Goal: Information Seeking & Learning: Learn about a topic

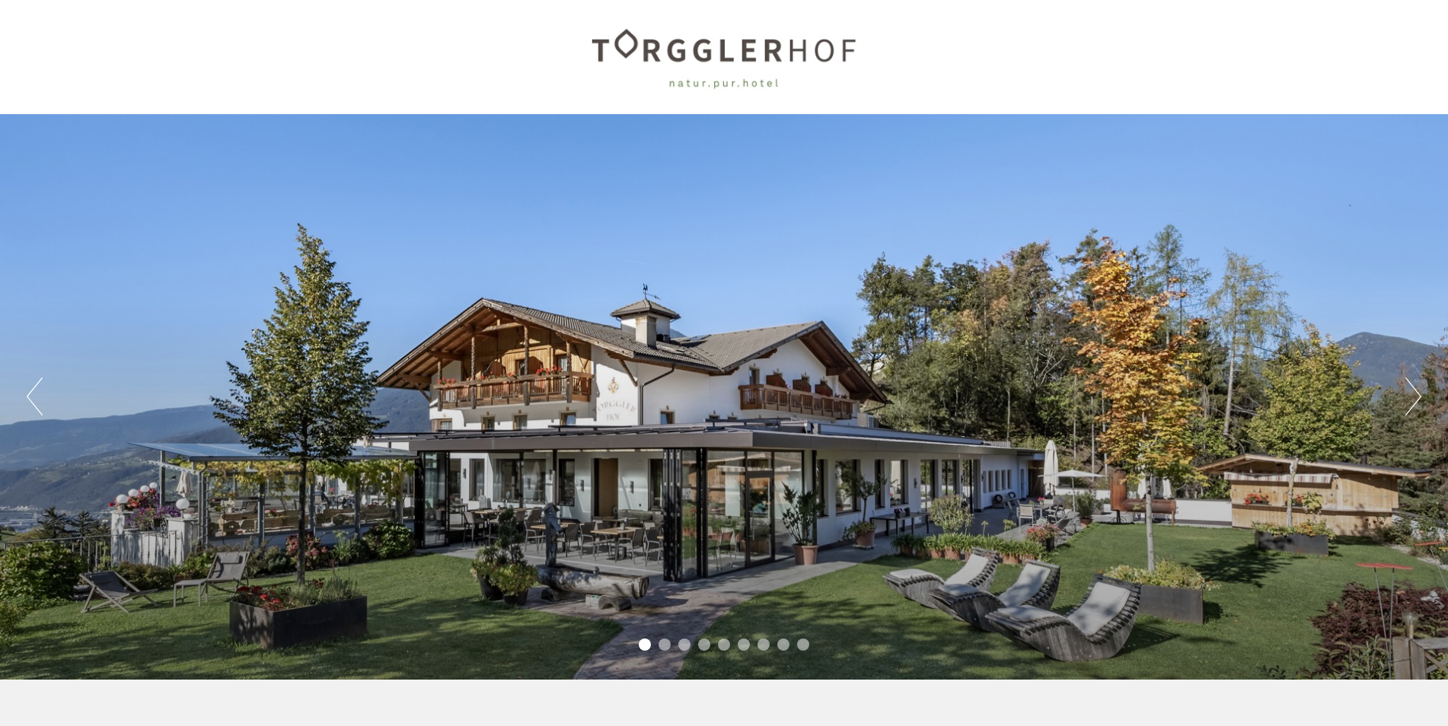
click at [670, 643] on li "2" at bounding box center [665, 645] width 12 height 12
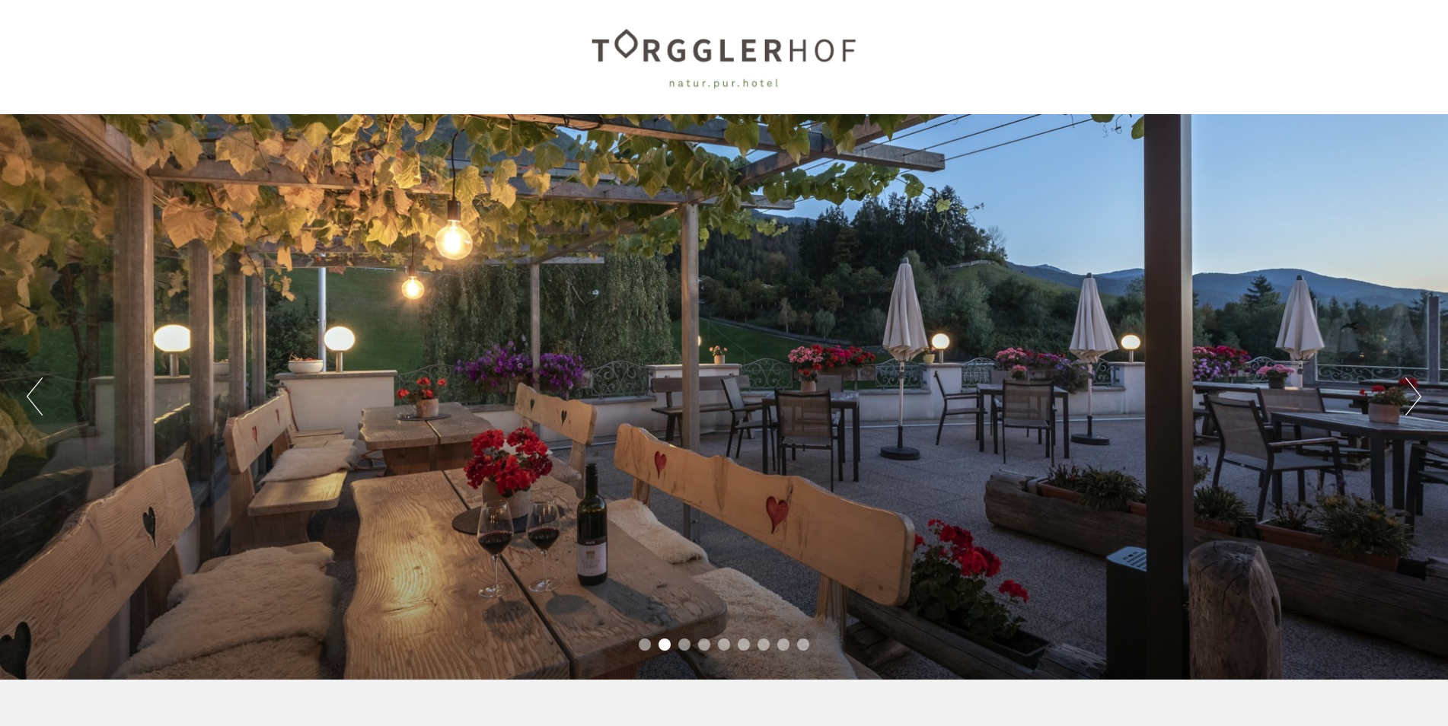
click at [686, 644] on li "3" at bounding box center [684, 645] width 12 height 12
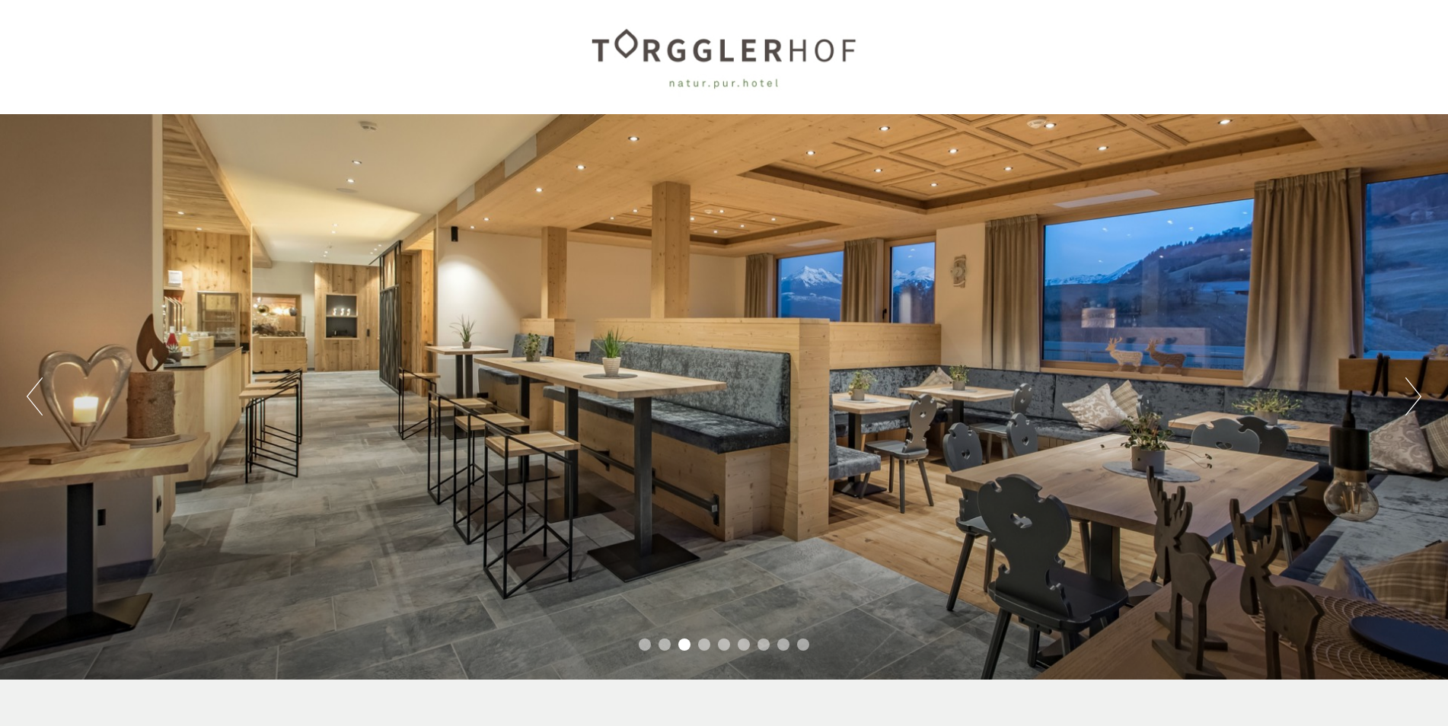
click at [703, 641] on li "4" at bounding box center [704, 645] width 12 height 12
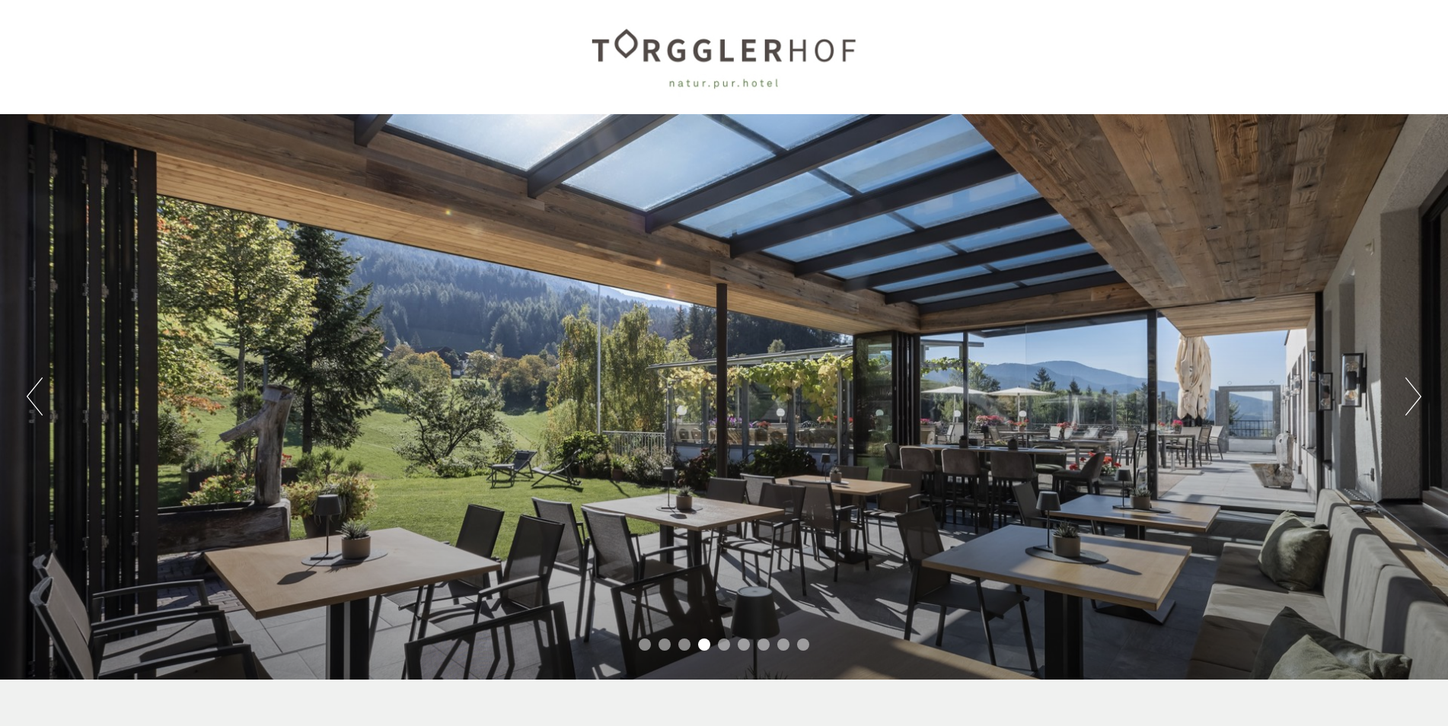
click at [742, 645] on li "6" at bounding box center [744, 645] width 12 height 12
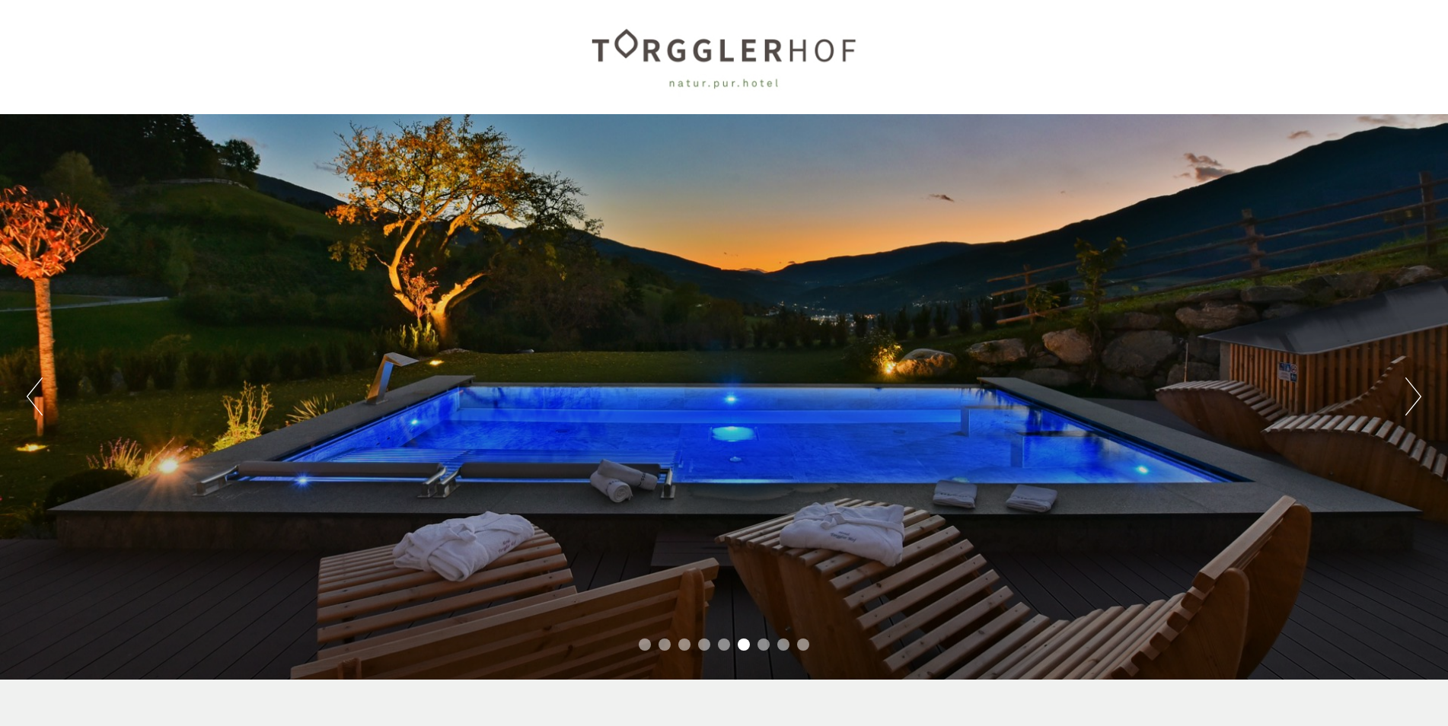
click at [1399, 410] on div "Previous Next 1 2 3 4 5 6 7 8 9" at bounding box center [724, 397] width 1448 height 566
click at [1415, 400] on button "Next" at bounding box center [1413, 397] width 16 height 38
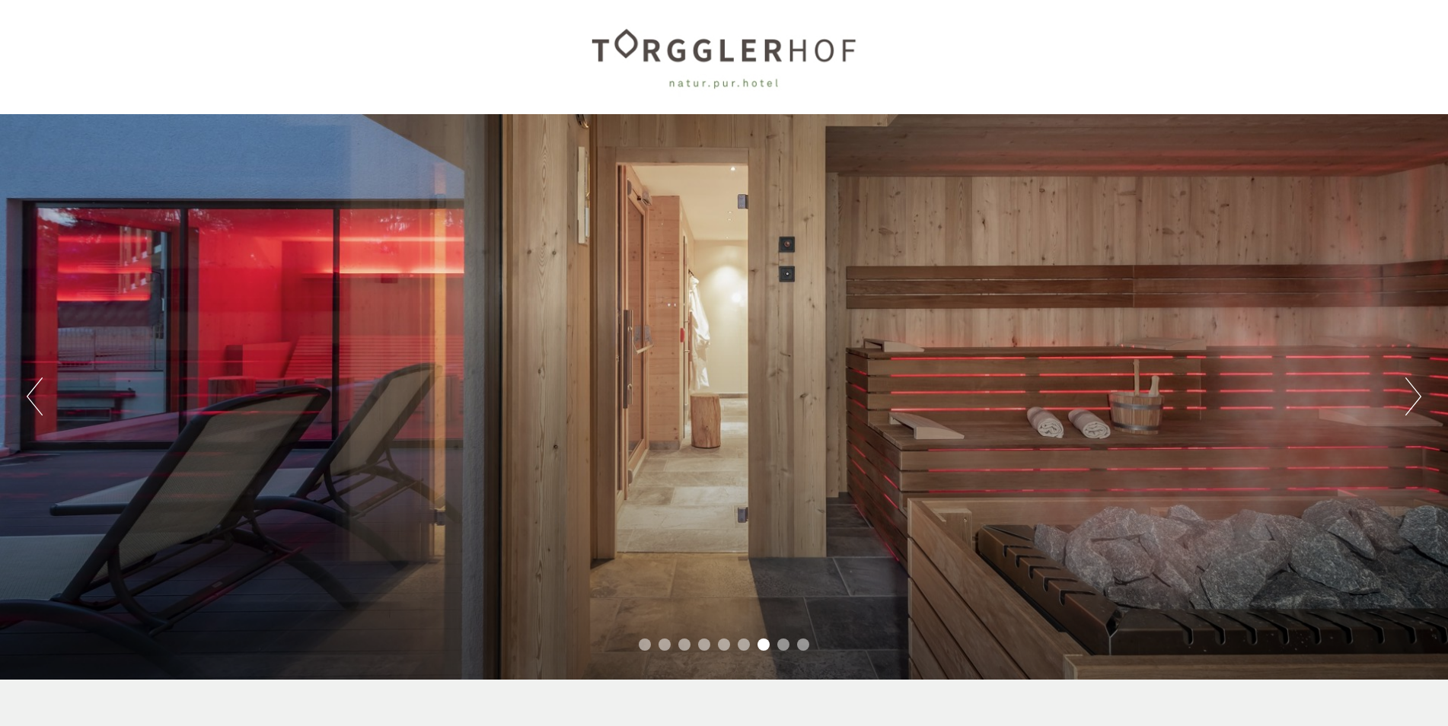
click at [1415, 400] on button "Next" at bounding box center [1413, 397] width 16 height 38
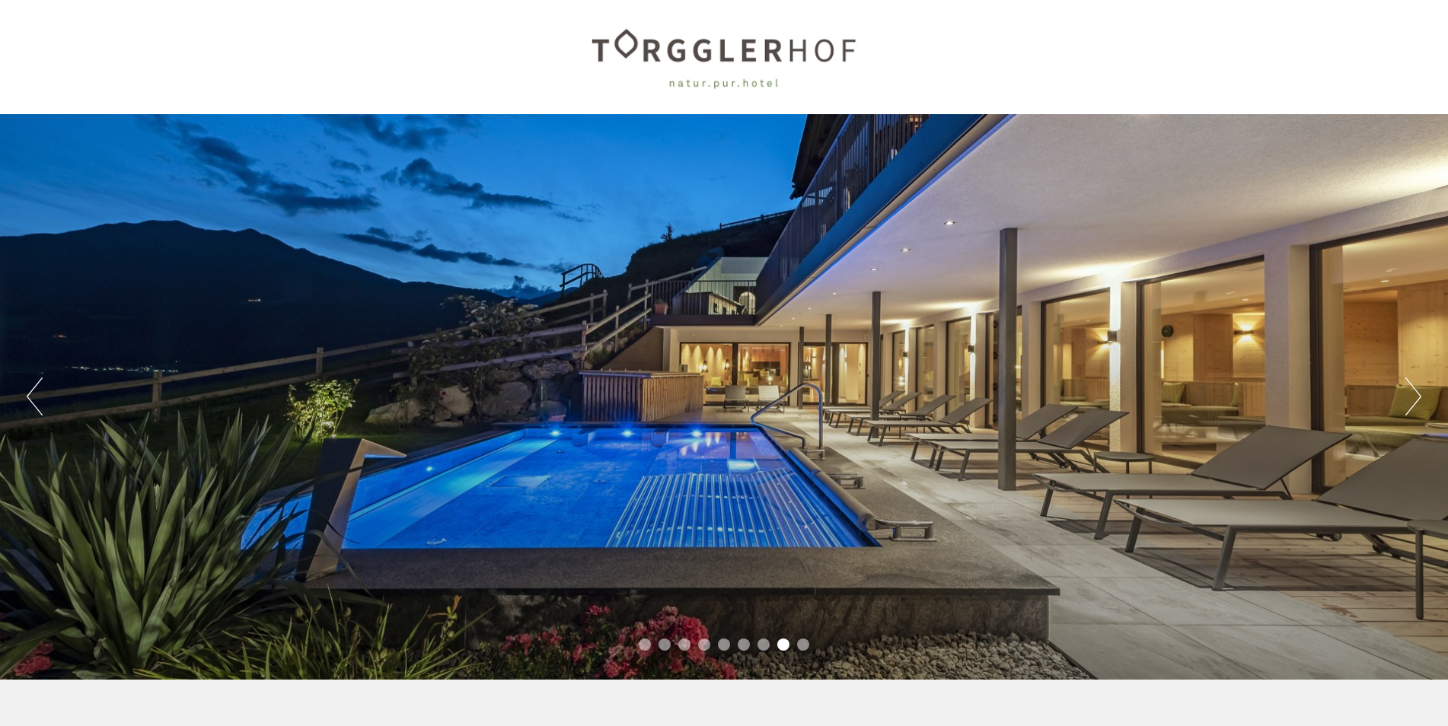
click at [1415, 400] on button "Next" at bounding box center [1413, 397] width 16 height 38
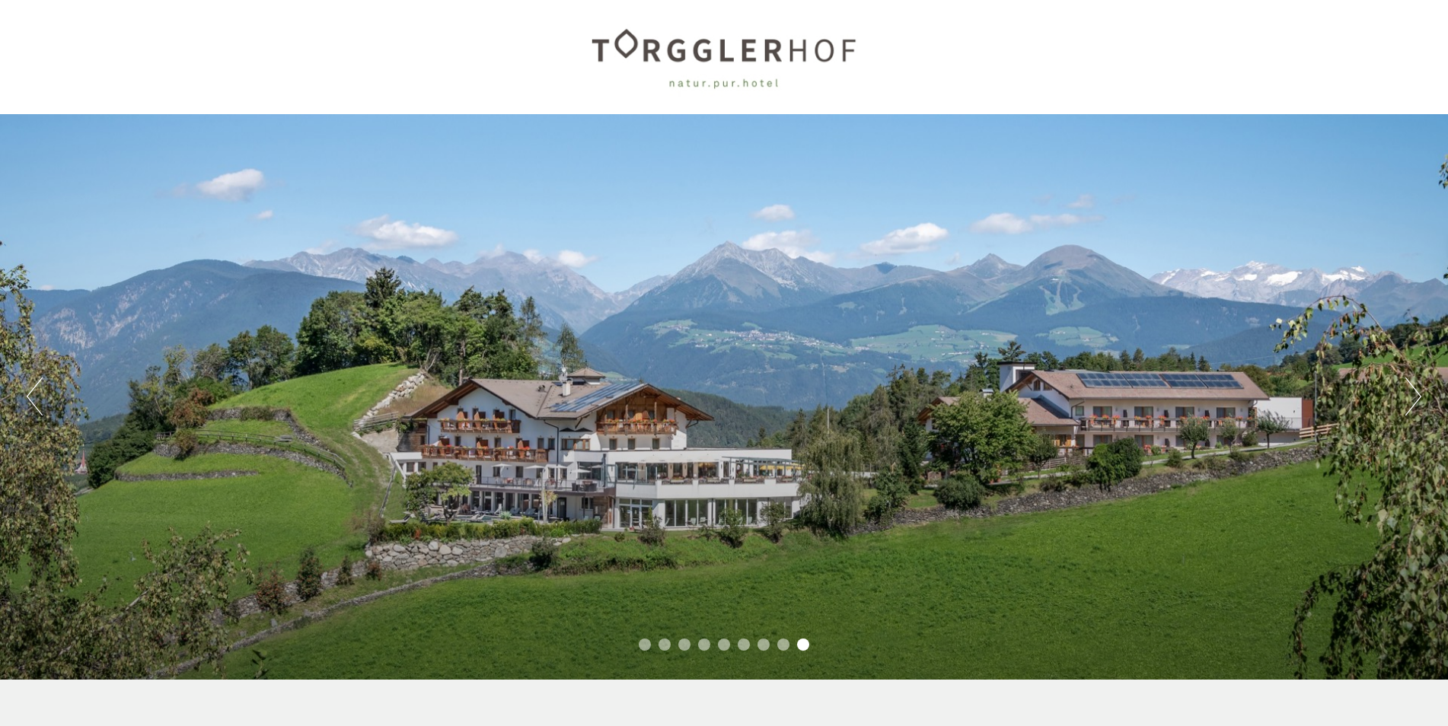
click at [1415, 400] on button "Next" at bounding box center [1413, 397] width 16 height 38
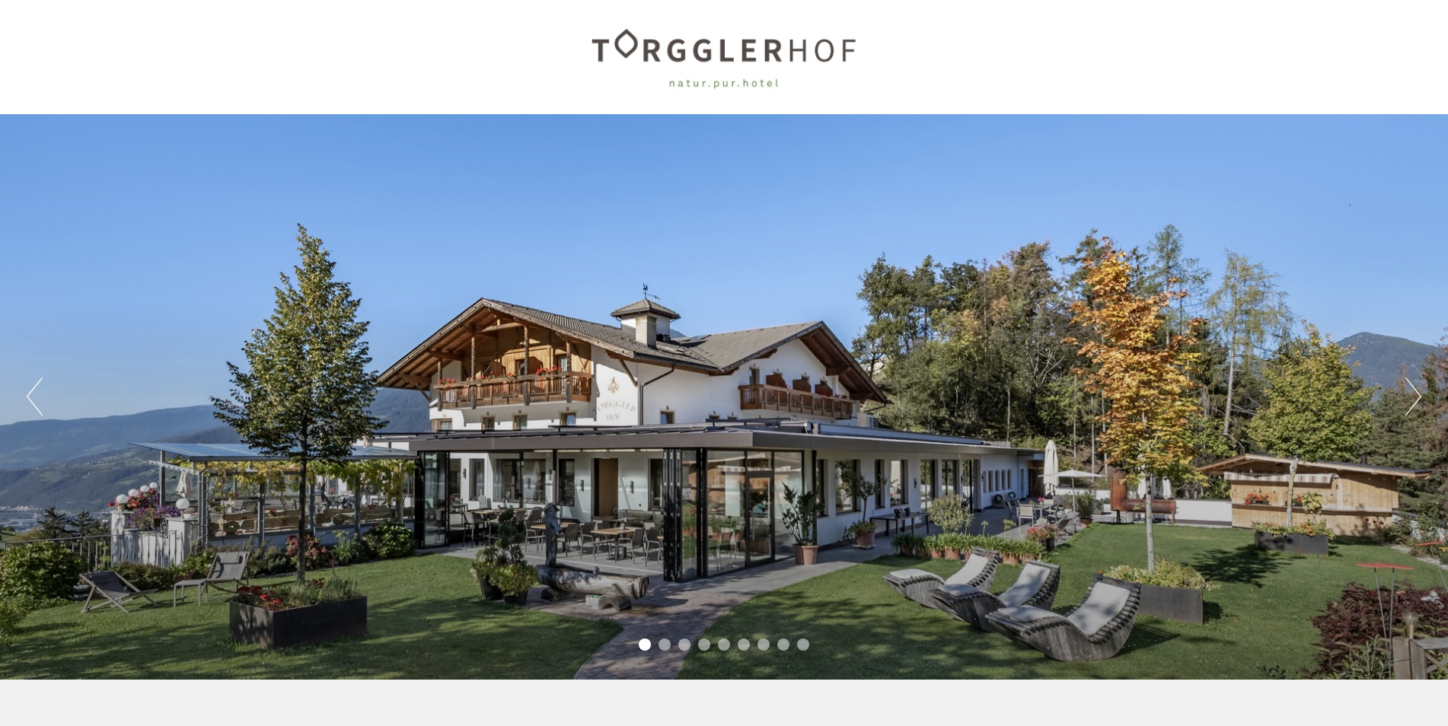
click at [1415, 400] on button "Next" at bounding box center [1413, 397] width 16 height 38
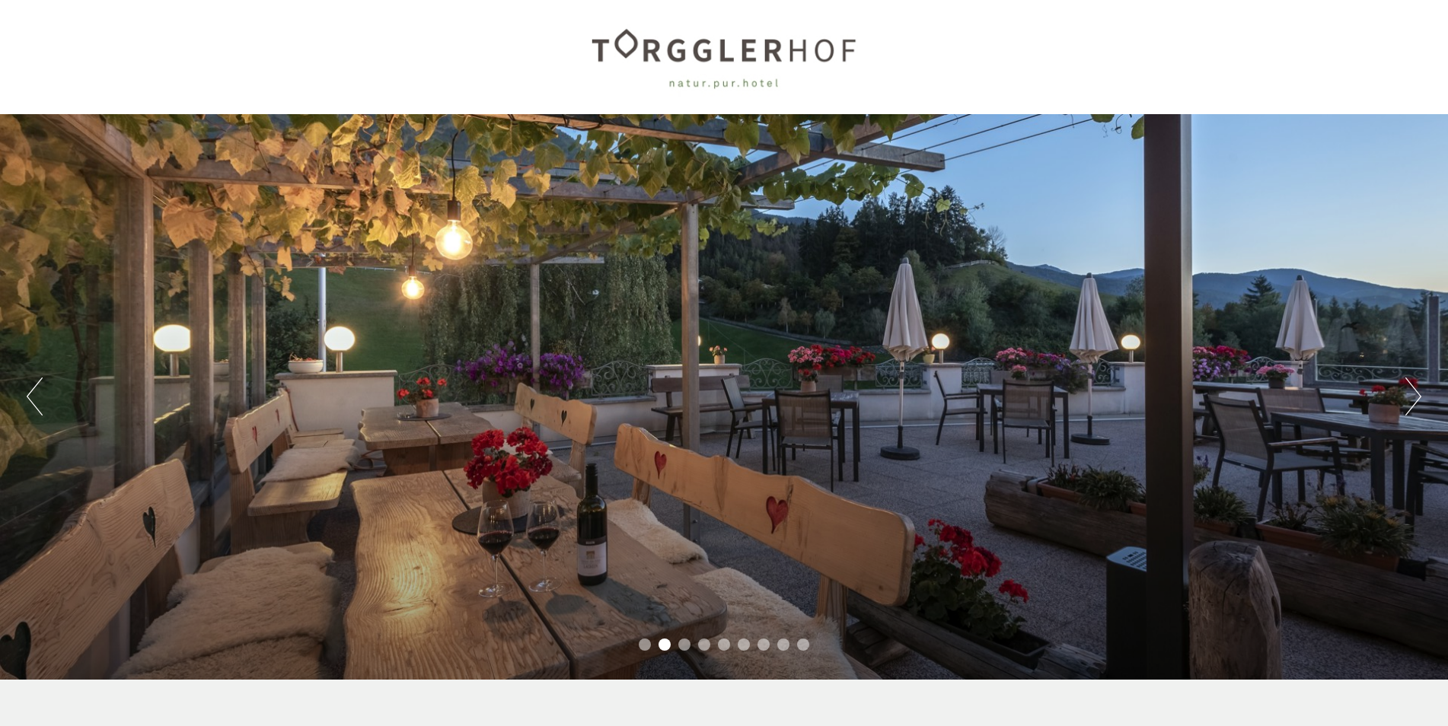
click at [1415, 400] on button "Next" at bounding box center [1413, 397] width 16 height 38
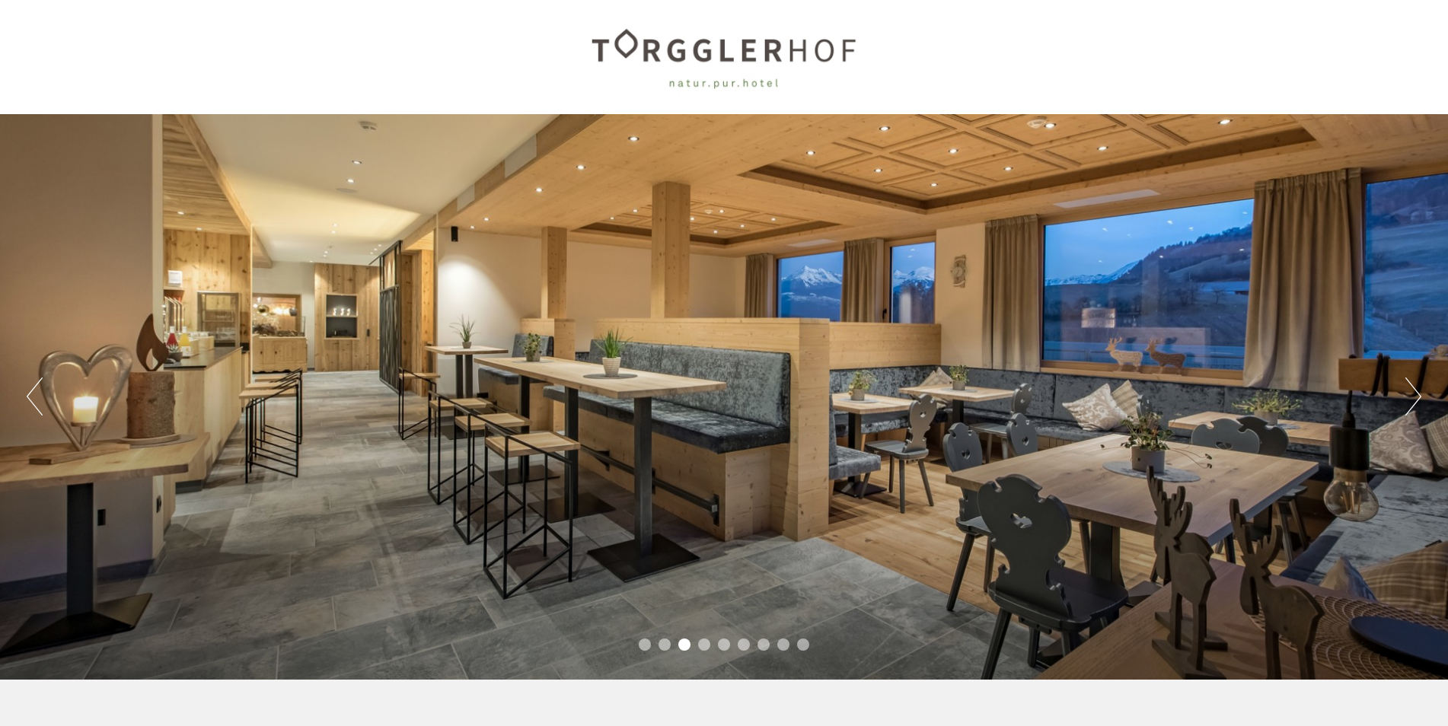
click at [1415, 400] on button "Next" at bounding box center [1413, 397] width 16 height 38
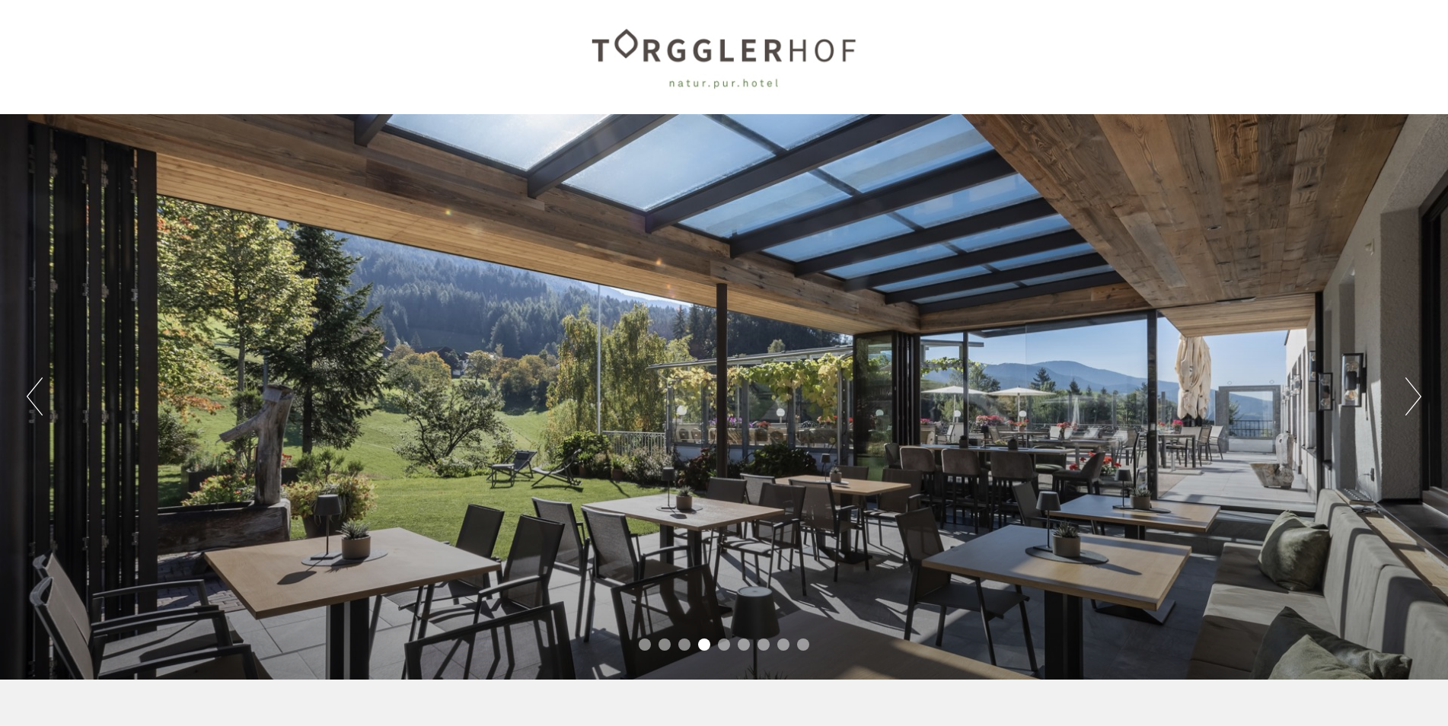
click at [1415, 400] on button "Next" at bounding box center [1413, 397] width 16 height 38
click at [1410, 400] on button "Next" at bounding box center [1413, 397] width 16 height 38
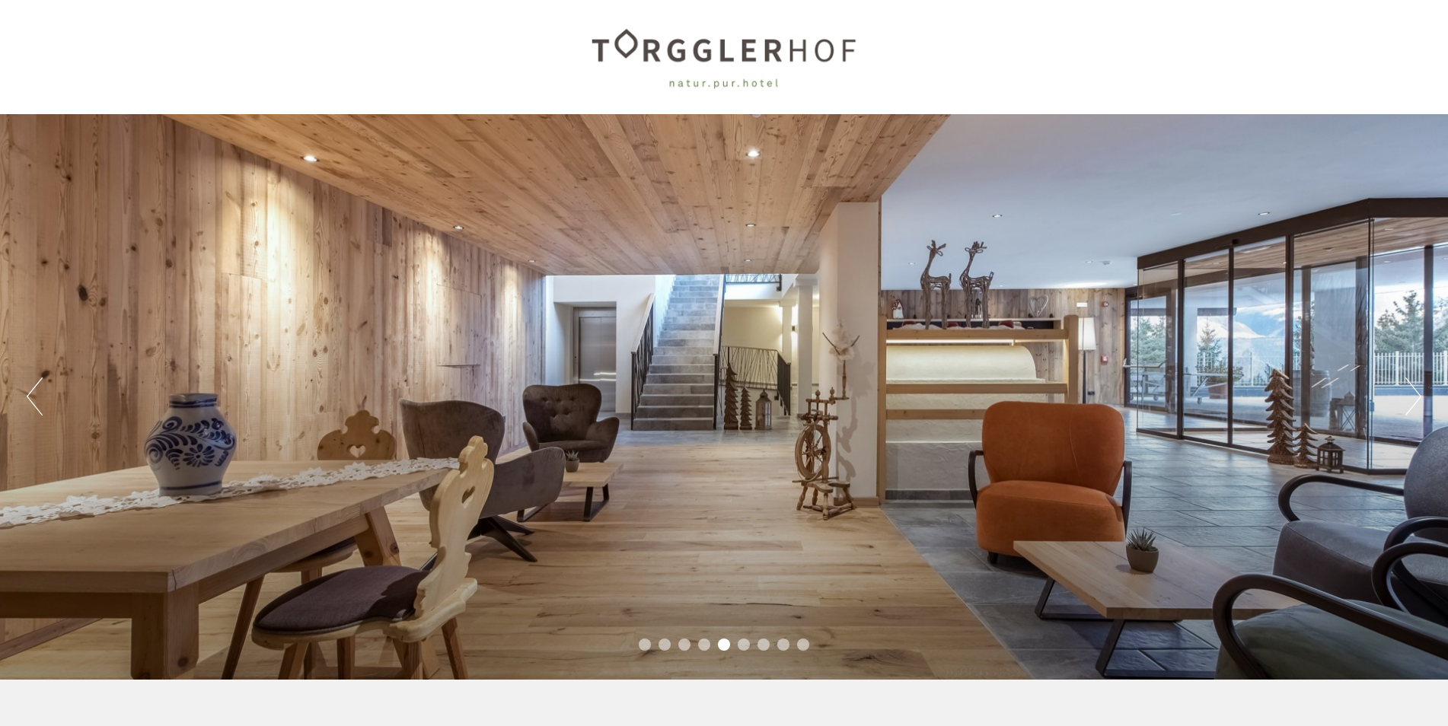
click at [1410, 400] on button "Next" at bounding box center [1413, 397] width 16 height 38
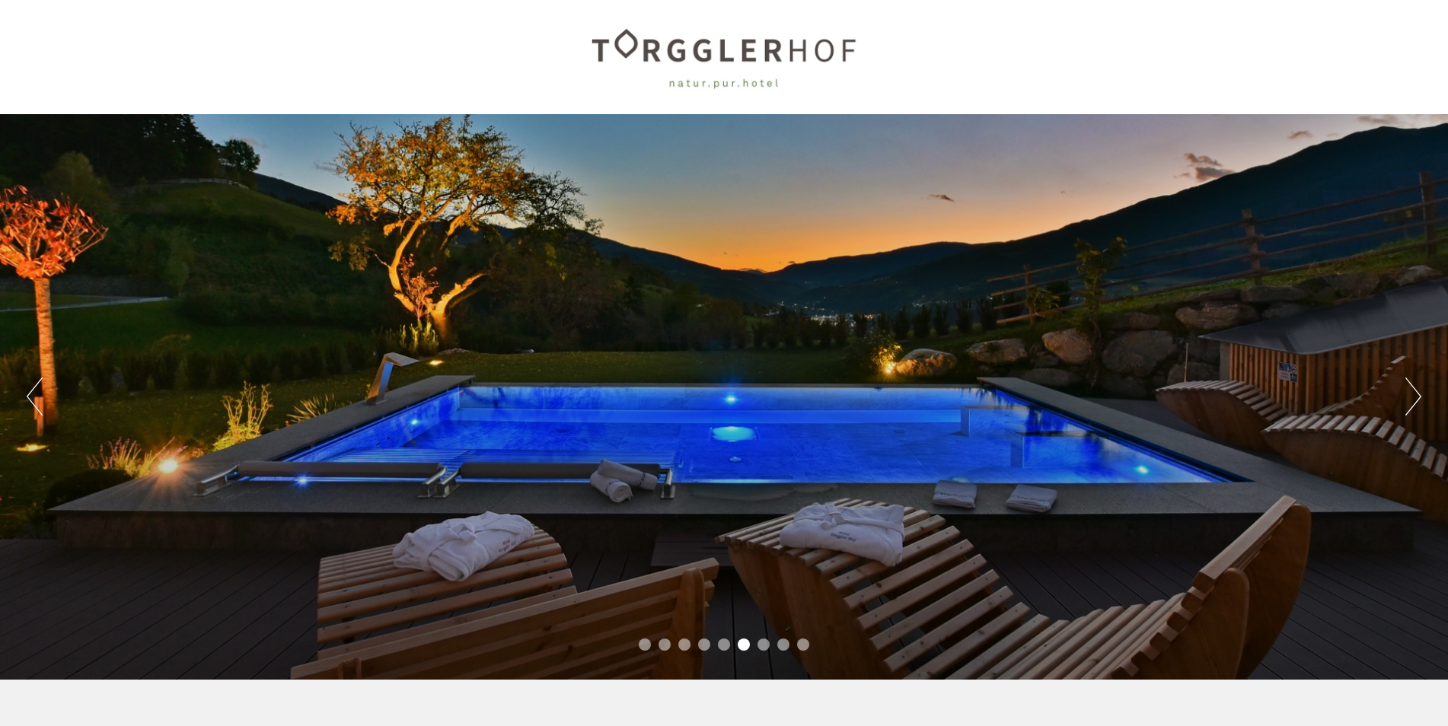
click at [1410, 400] on button "Next" at bounding box center [1413, 397] width 16 height 38
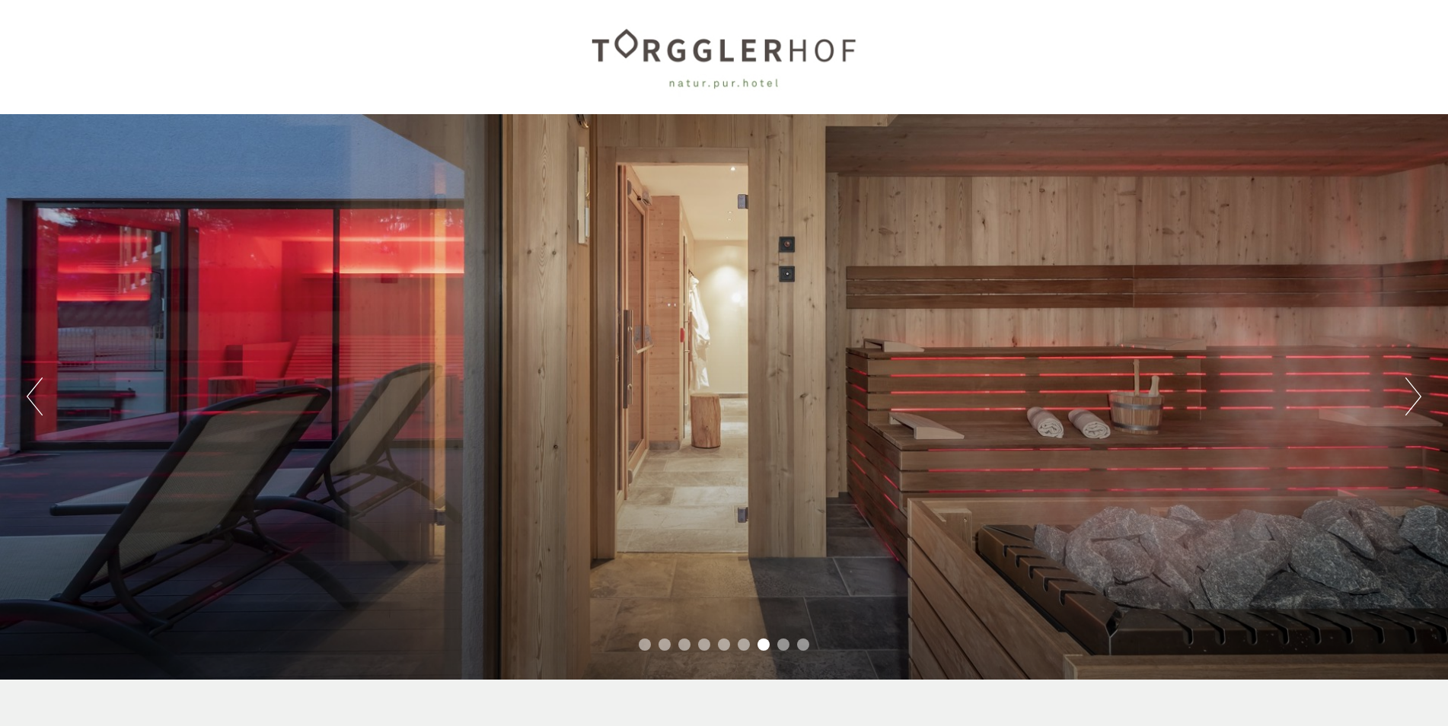
click at [1410, 400] on button "Next" at bounding box center [1413, 397] width 16 height 38
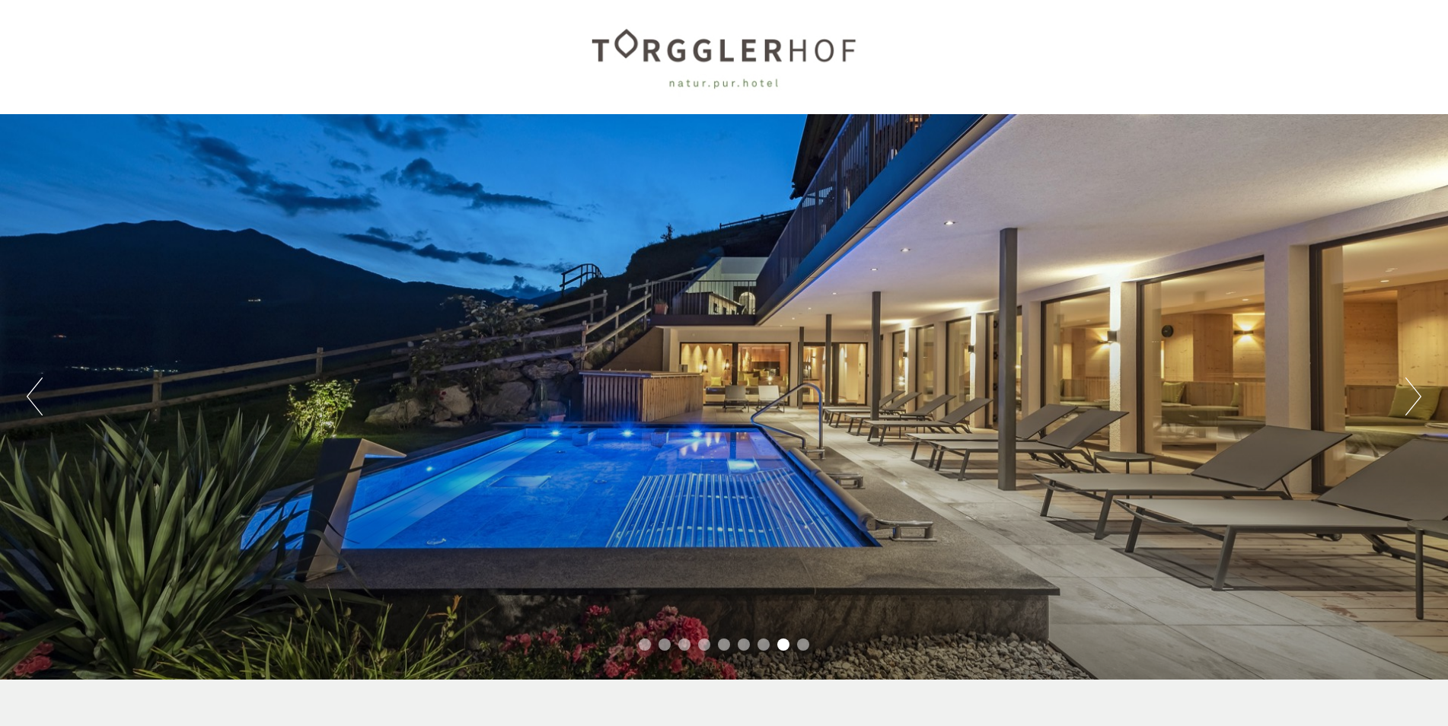
click at [1410, 400] on button "Next" at bounding box center [1413, 397] width 16 height 38
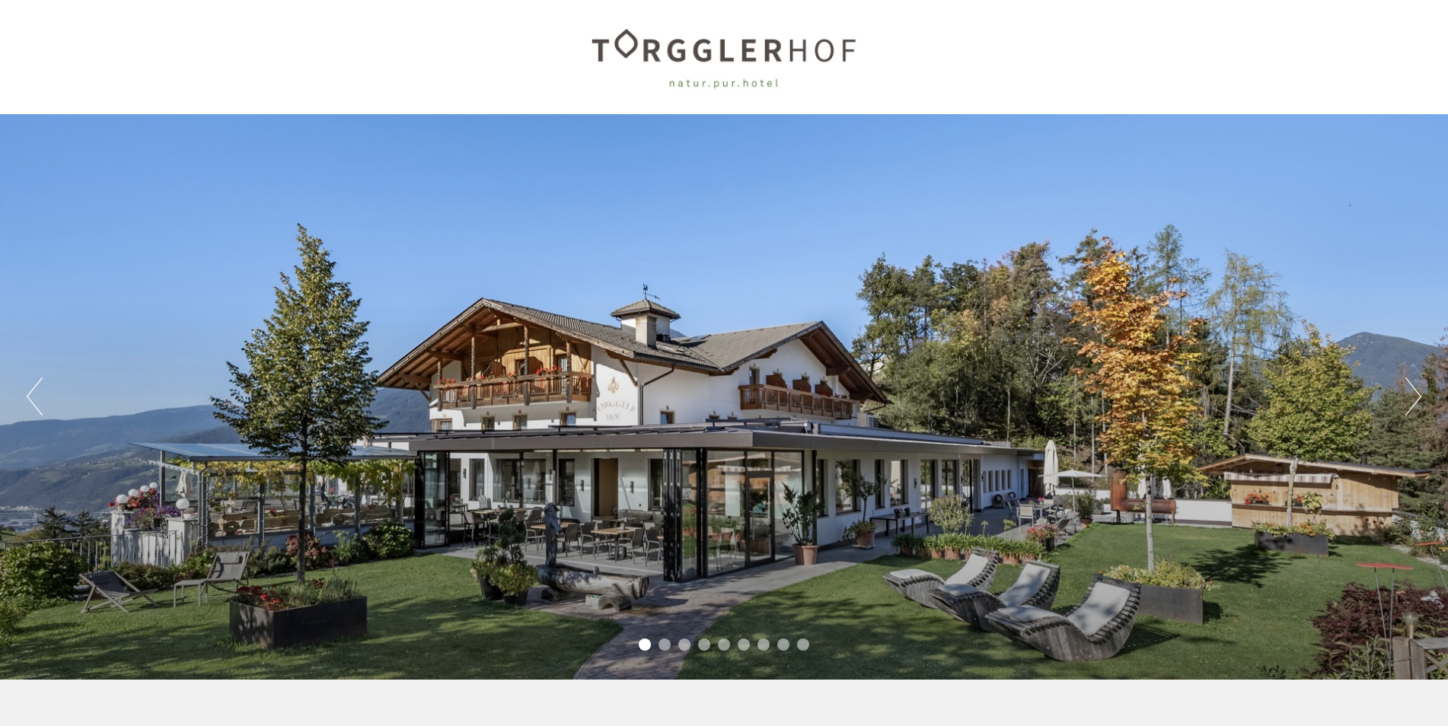
click at [959, 72] on div at bounding box center [724, 57] width 853 height 99
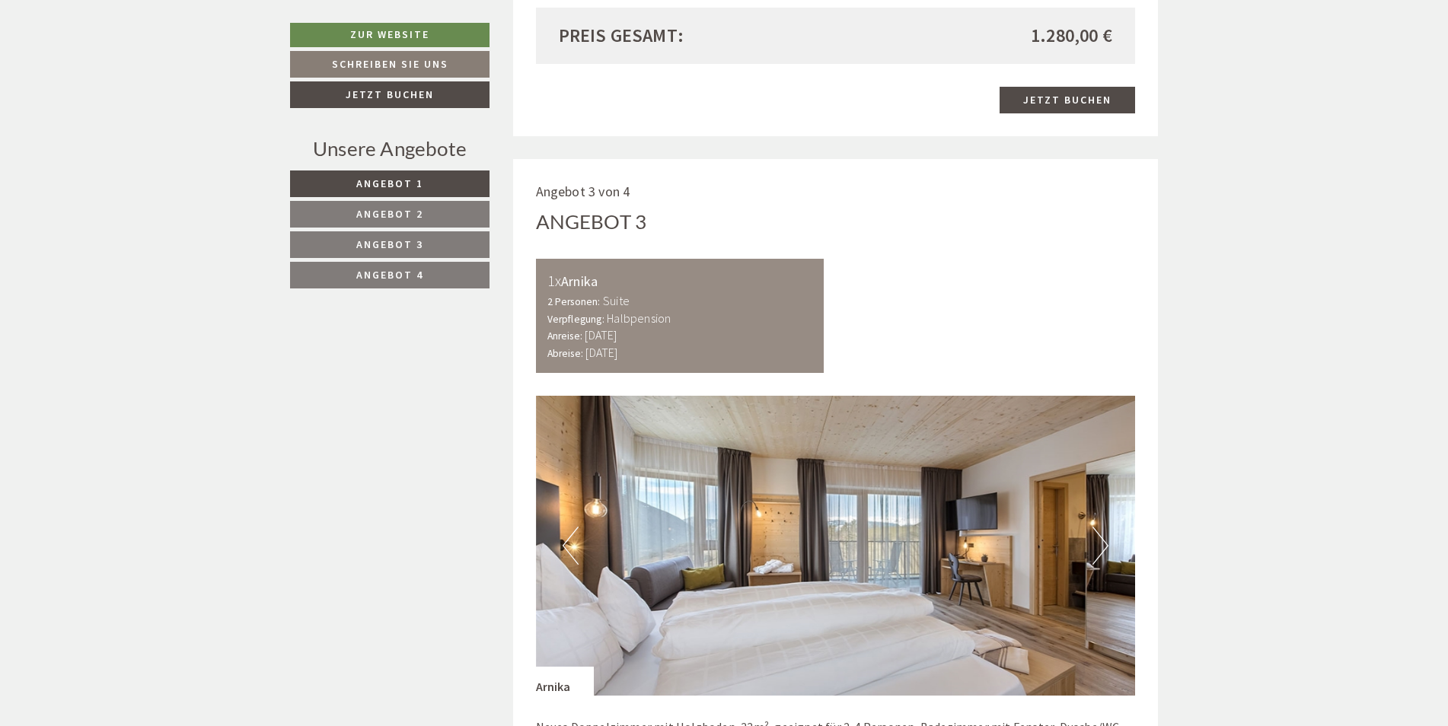
scroll to position [2817, 0]
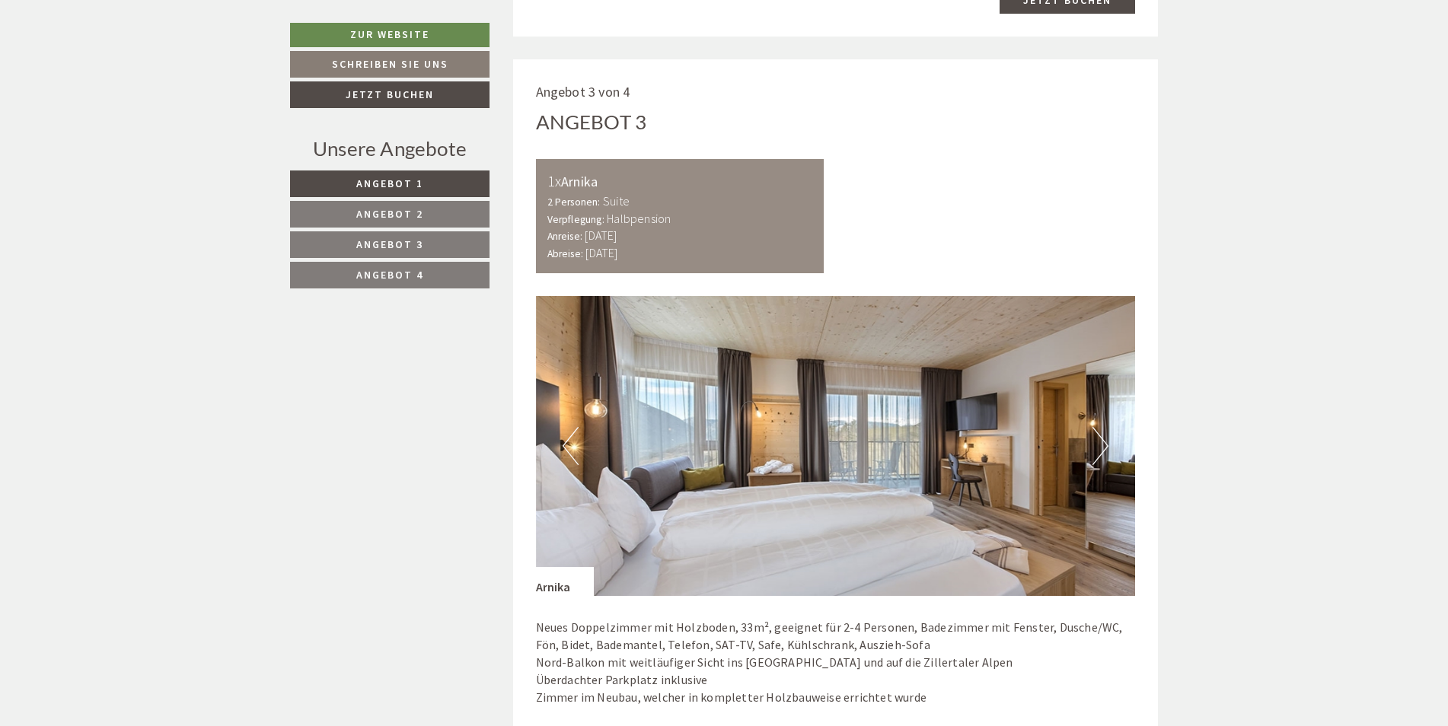
click at [1096, 446] on button "Next" at bounding box center [1101, 446] width 16 height 38
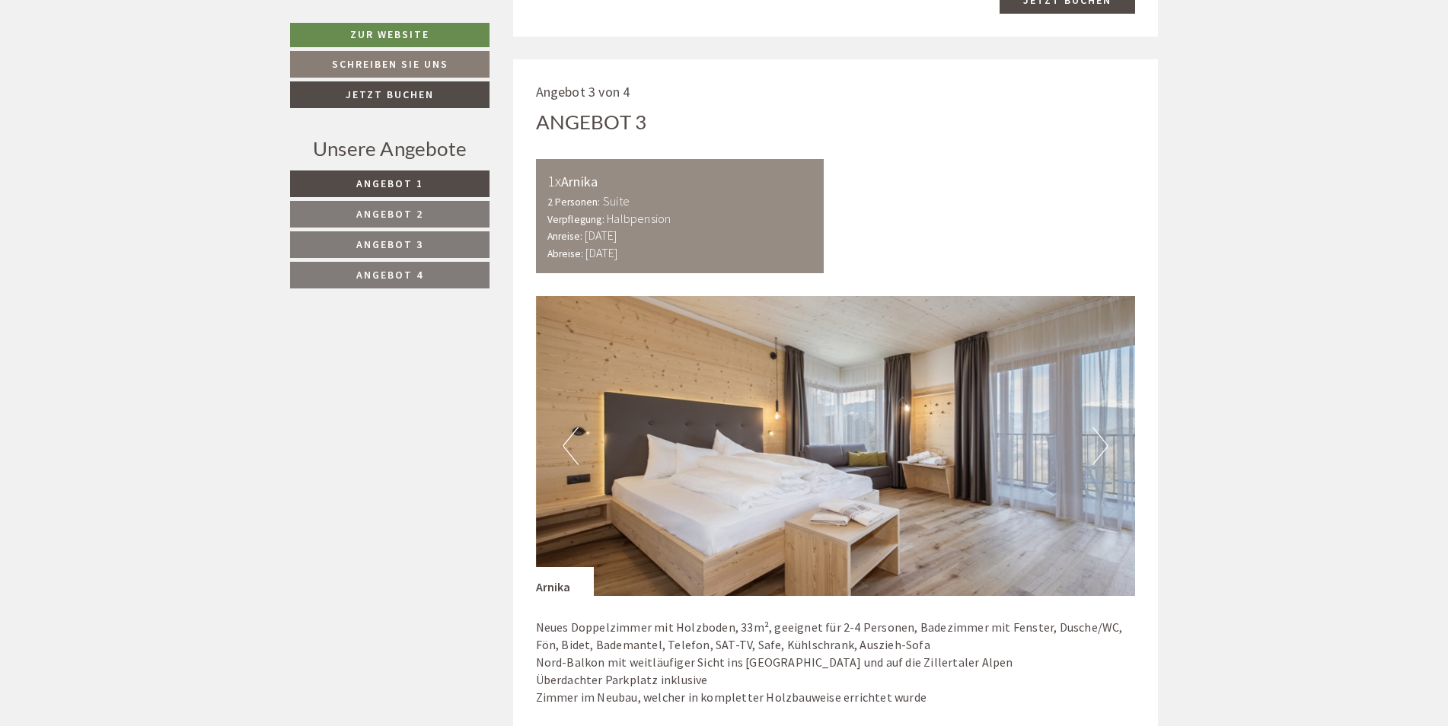
click at [1096, 446] on button "Next" at bounding box center [1101, 446] width 16 height 38
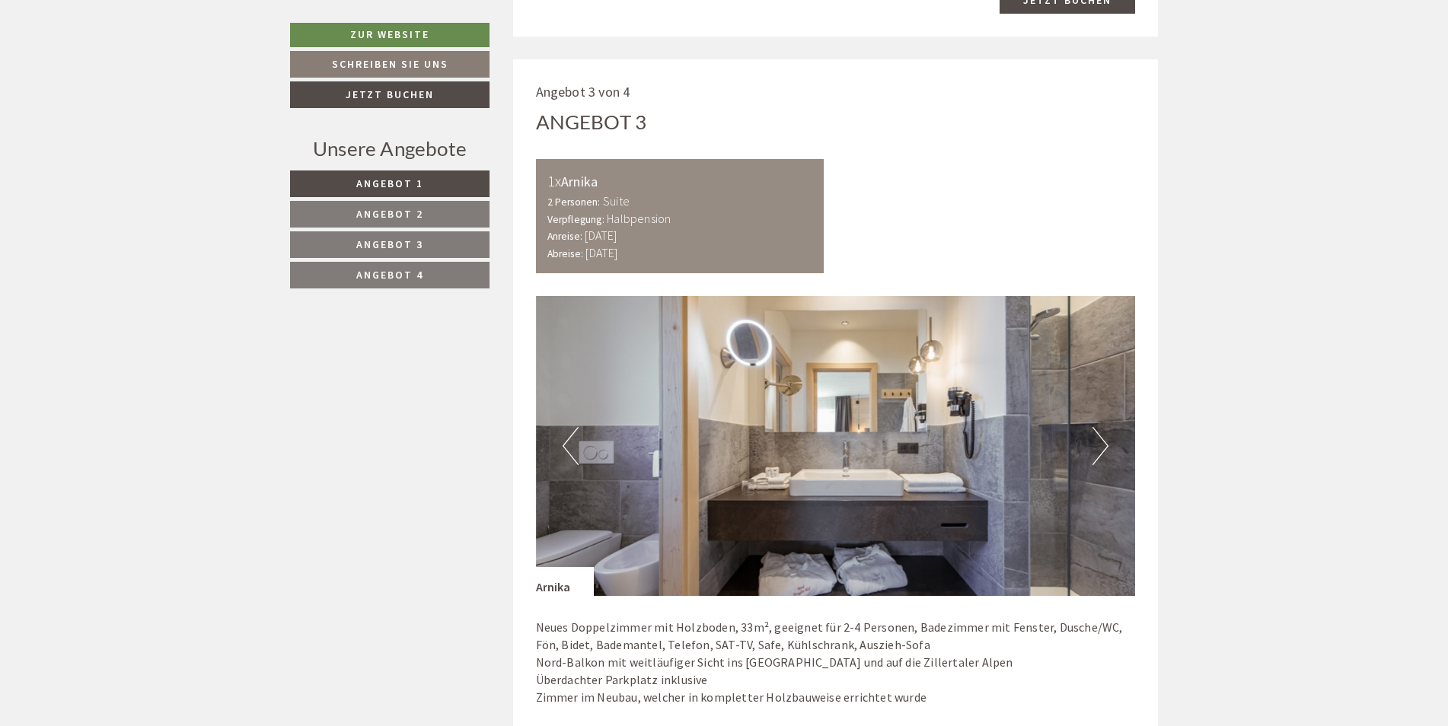
click at [1096, 446] on button "Next" at bounding box center [1101, 446] width 16 height 38
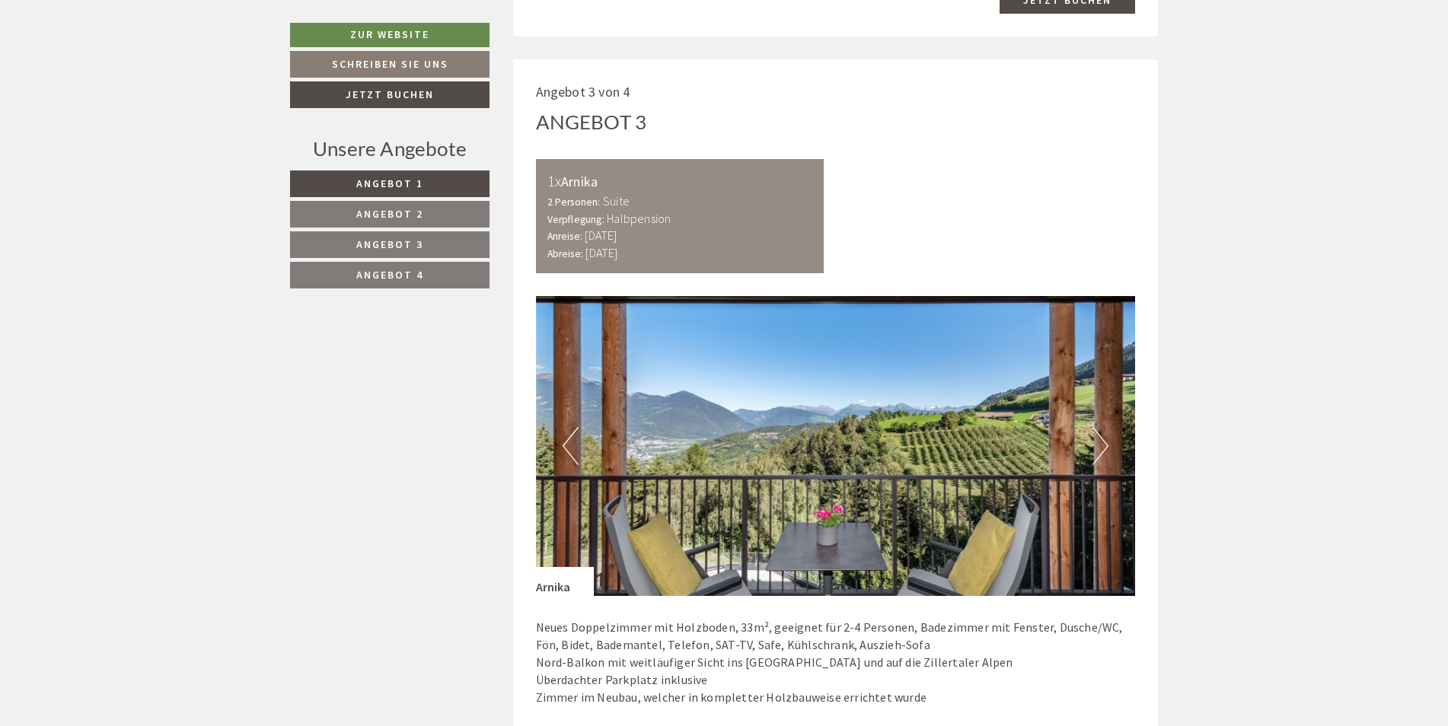
click at [1096, 446] on button "Next" at bounding box center [1101, 446] width 16 height 38
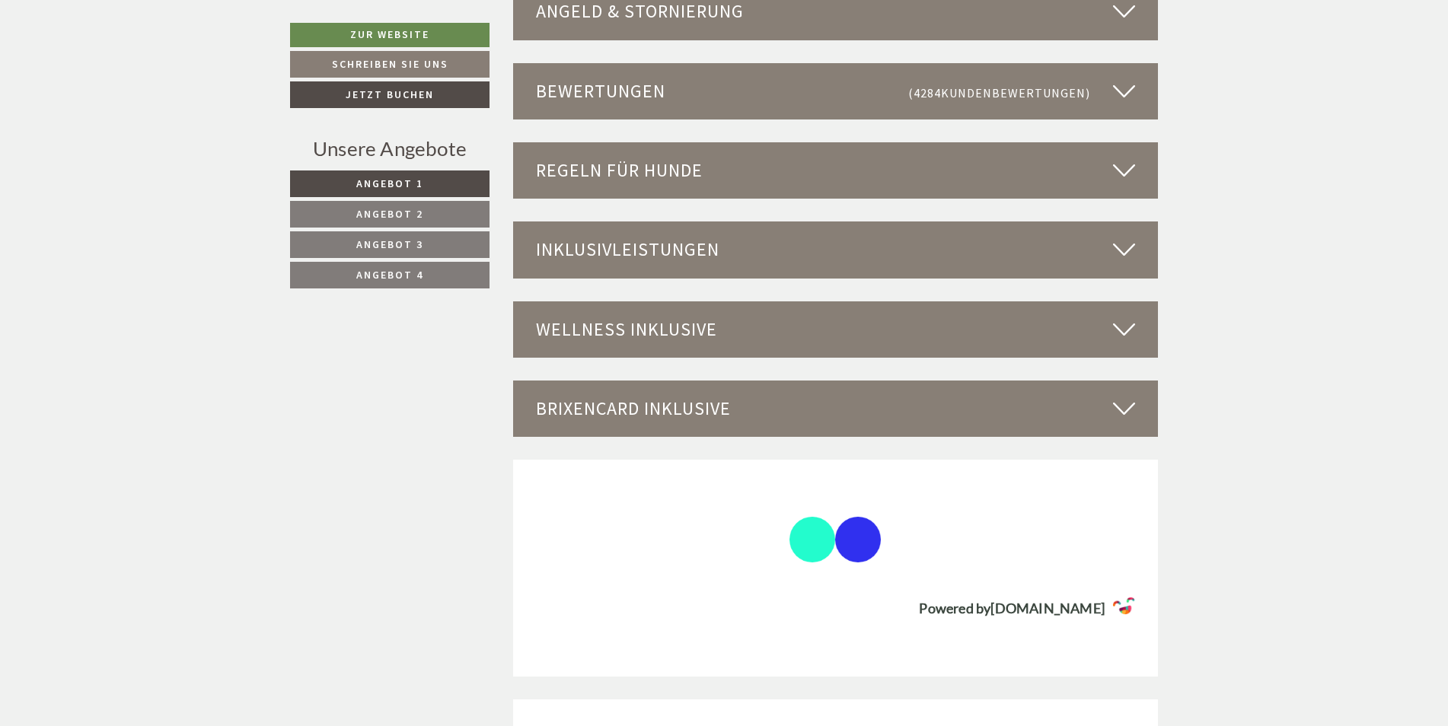
scroll to position [4340, 0]
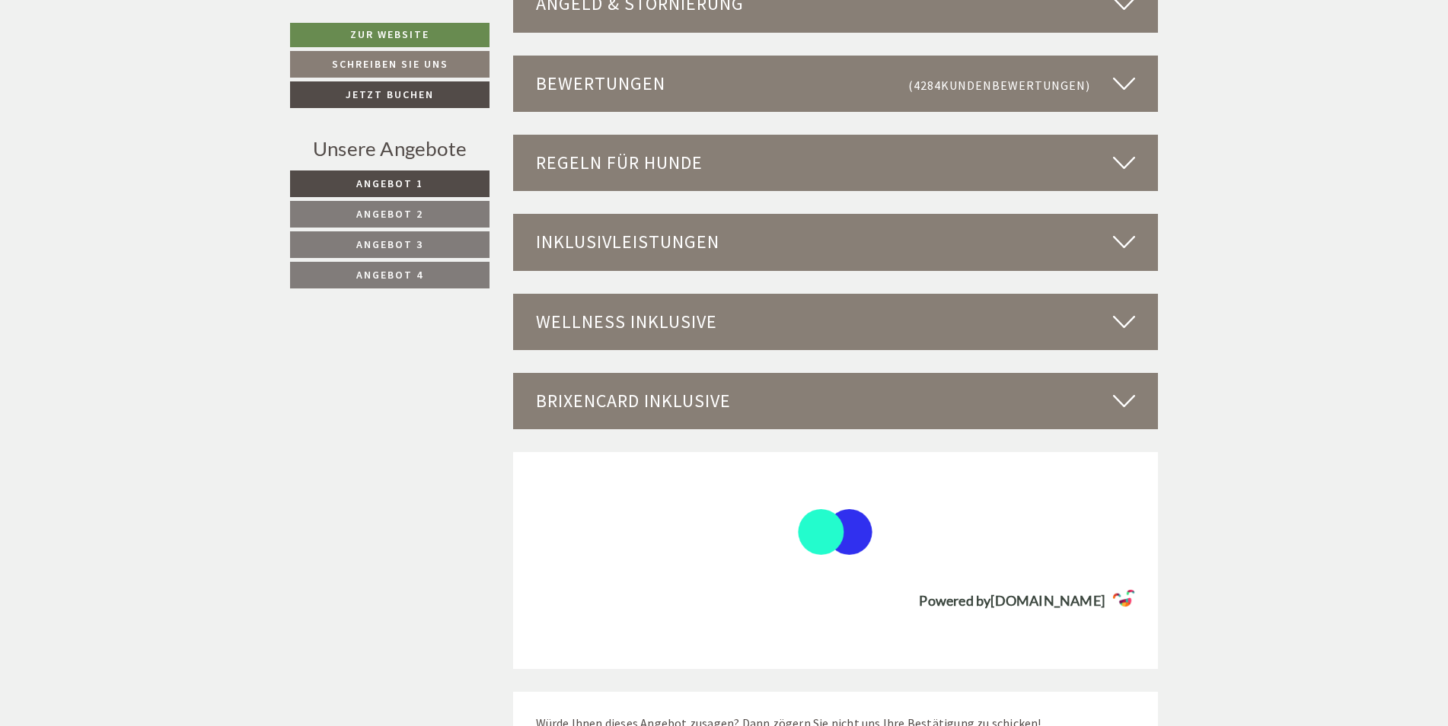
click at [658, 162] on div "Regeln für Hunde" at bounding box center [836, 163] width 646 height 56
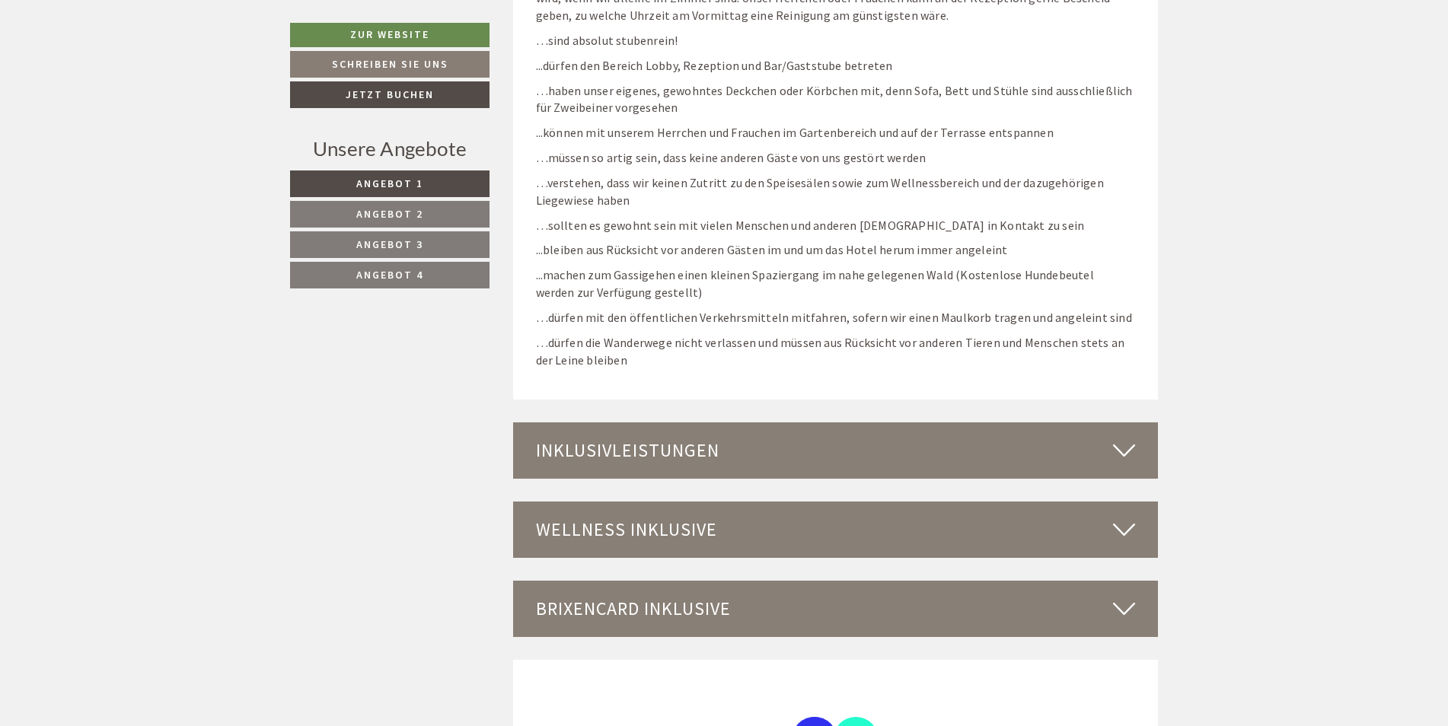
scroll to position [5101, 0]
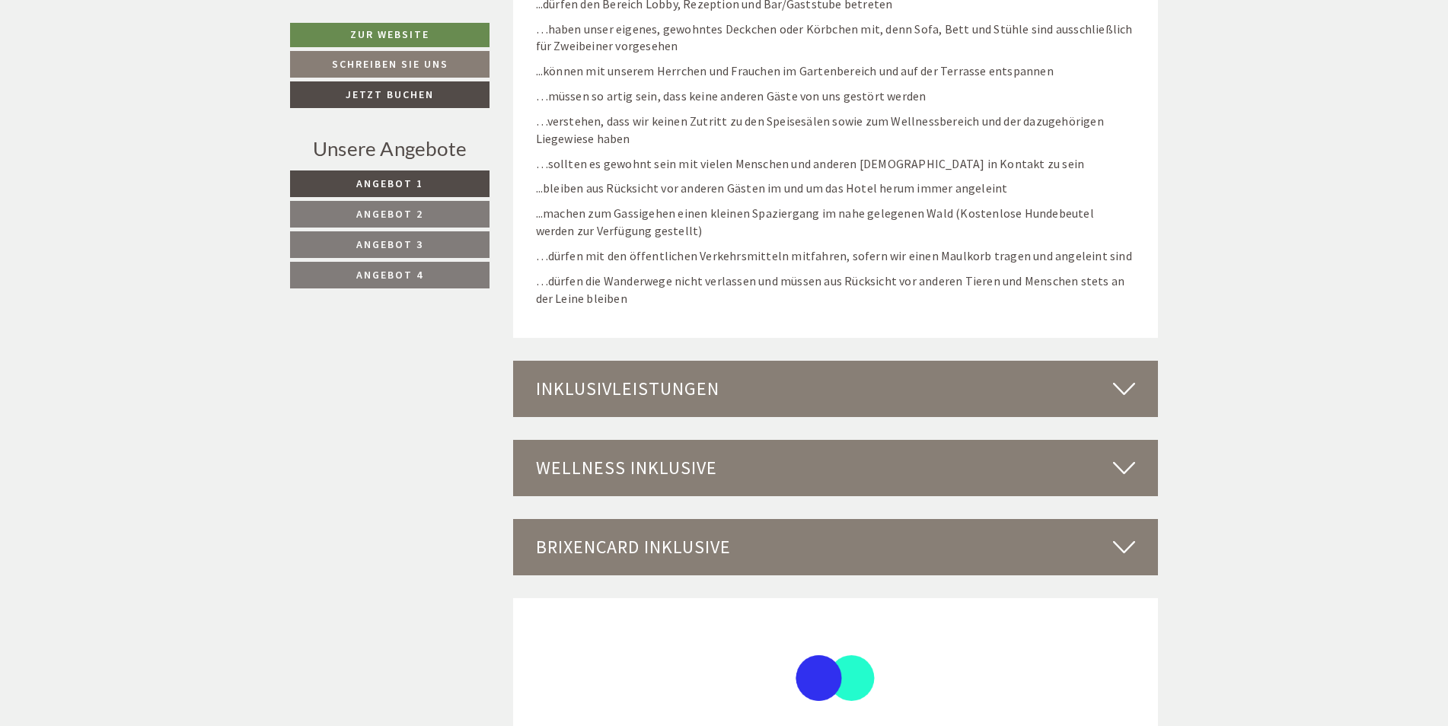
drag, startPoint x: 660, startPoint y: 394, endPoint x: 662, endPoint y: 386, distance: 8.7
click at [661, 391] on div "Inklusivleistungen" at bounding box center [836, 389] width 646 height 56
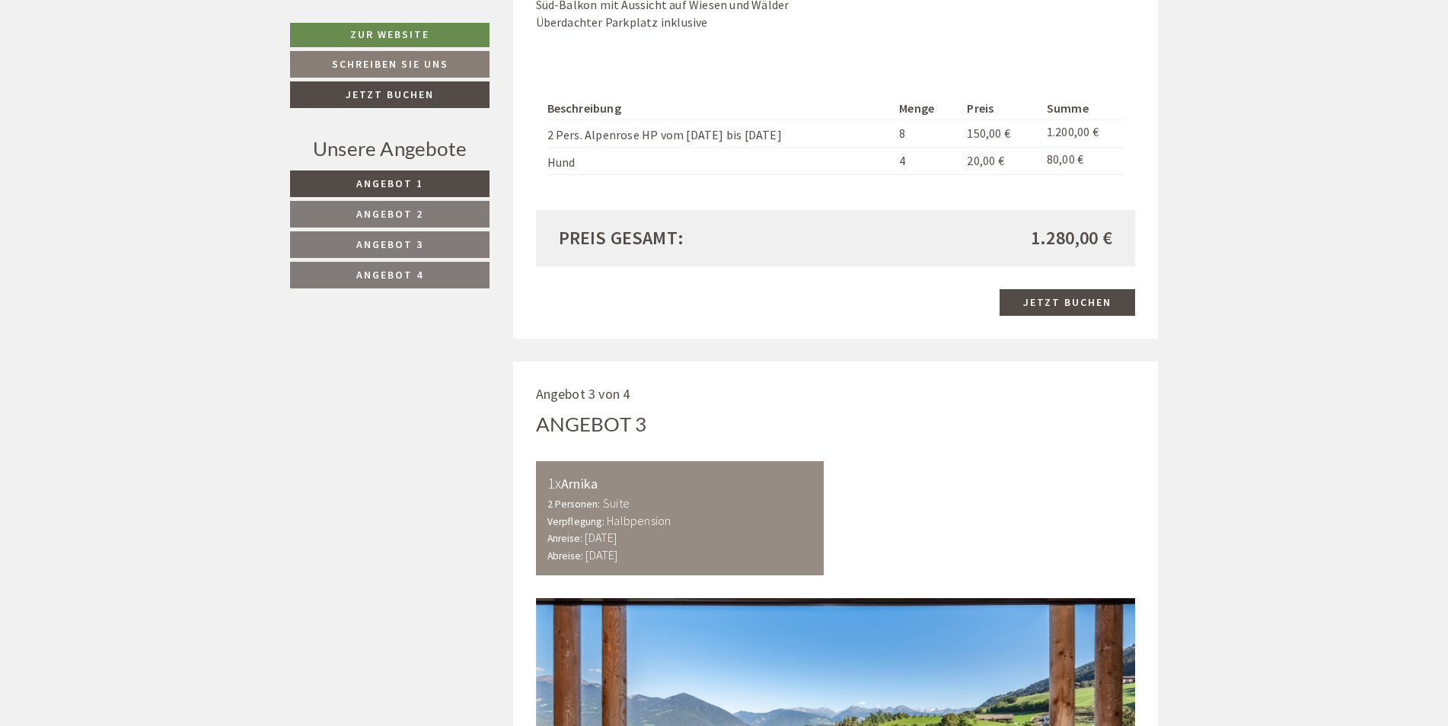
scroll to position [2512, 0]
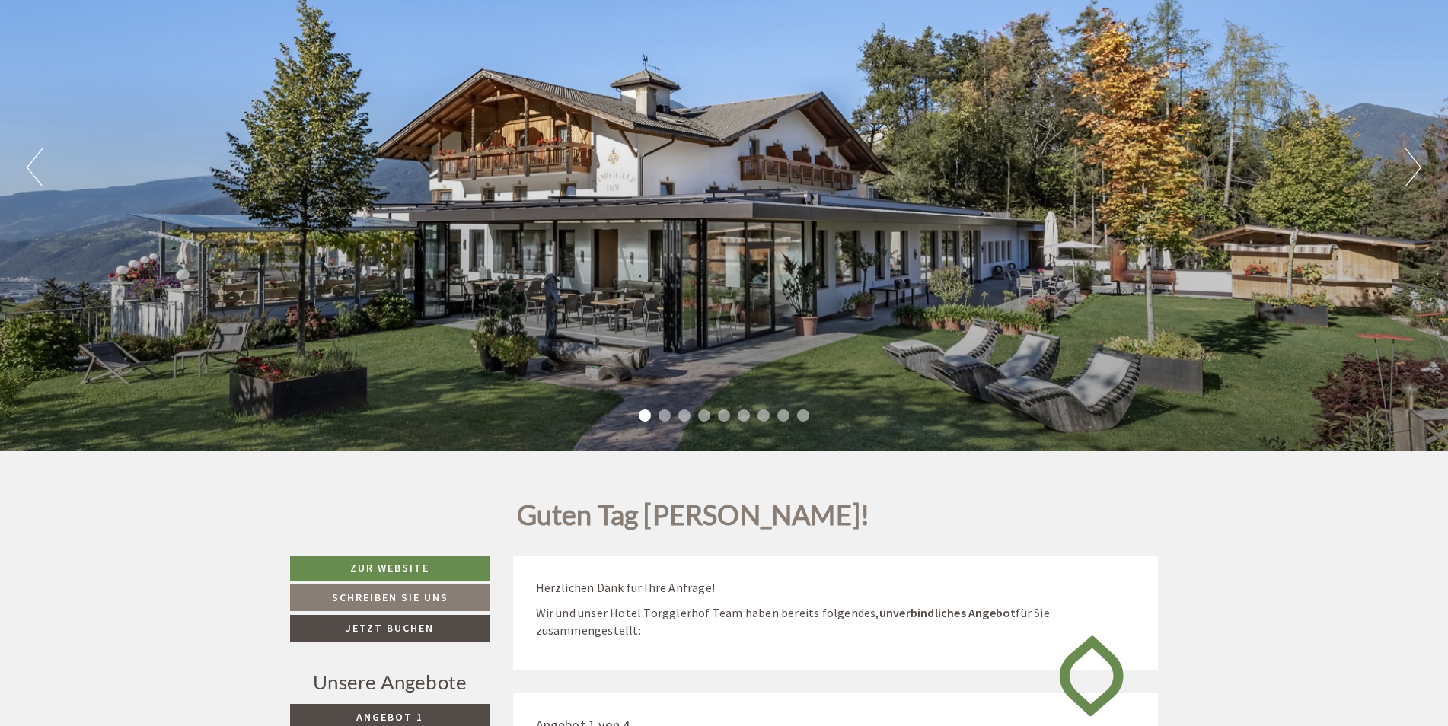
scroll to position [228, 0]
